Goal: Task Accomplishment & Management: Use online tool/utility

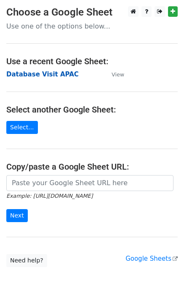
click at [55, 74] on strong "Database Visit APAC" at bounding box center [42, 75] width 72 height 8
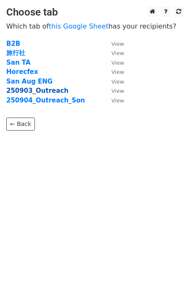
click at [22, 92] on strong "250903_Outreach" at bounding box center [37, 91] width 62 height 8
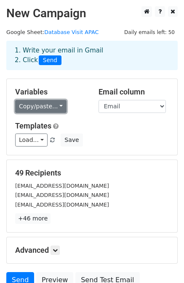
click at [51, 107] on link "Copy/paste..." at bounding box center [40, 106] width 51 height 13
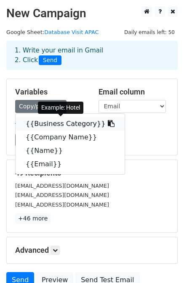
click at [47, 122] on link "{{Business Category}}" at bounding box center [70, 123] width 109 height 13
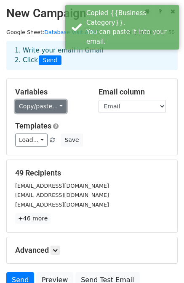
click at [56, 106] on link "Copy/paste..." at bounding box center [40, 106] width 51 height 13
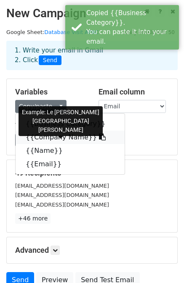
click at [45, 142] on link "{{Company Name}}" at bounding box center [70, 137] width 109 height 13
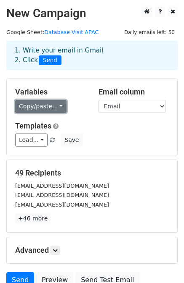
click at [55, 106] on link "Copy/paste..." at bounding box center [40, 106] width 51 height 13
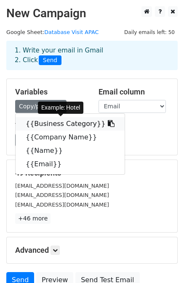
click at [34, 123] on link "{{Business Category}}" at bounding box center [70, 123] width 109 height 13
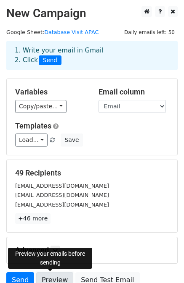
click at [49, 277] on link "Preview" at bounding box center [54, 280] width 37 height 16
click at [54, 279] on link "Preview" at bounding box center [54, 280] width 37 height 16
click at [47, 277] on link "Preview" at bounding box center [54, 280] width 37 height 16
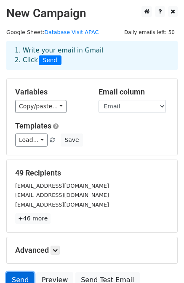
click at [25, 277] on link "Send" at bounding box center [20, 280] width 28 height 16
